Goal: Information Seeking & Learning: Learn about a topic

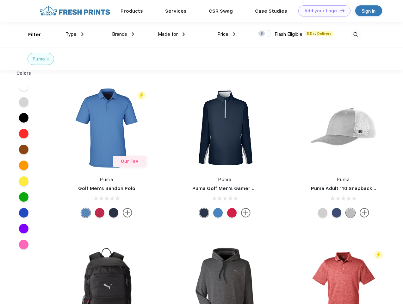
click at [322, 11] on link "Add your Logo Design Tool" at bounding box center [324, 10] width 52 height 11
click at [0, 0] on div "Design Tool" at bounding box center [0, 0] width 0 height 0
click at [339, 10] on link "Add your Logo Design Tool" at bounding box center [324, 10] width 52 height 11
click at [30, 34] on div "Filter" at bounding box center [34, 34] width 13 height 7
click at [75, 34] on span "Type" at bounding box center [70, 34] width 11 height 6
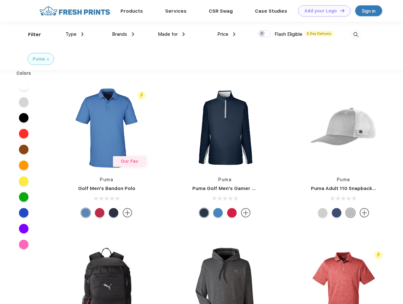
click at [123, 34] on span "Brands" at bounding box center [119, 34] width 15 height 6
click at [171, 34] on span "Made for" at bounding box center [168, 34] width 20 height 6
click at [226, 34] on span "Price" at bounding box center [222, 34] width 11 height 6
click at [264, 34] on div at bounding box center [264, 33] width 12 height 7
click at [262, 34] on input "checkbox" at bounding box center [260, 32] width 4 height 4
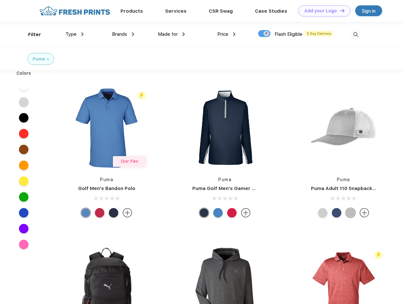
click at [356, 34] on img at bounding box center [355, 34] width 10 height 10
